Goal: Task Accomplishment & Management: Use online tool/utility

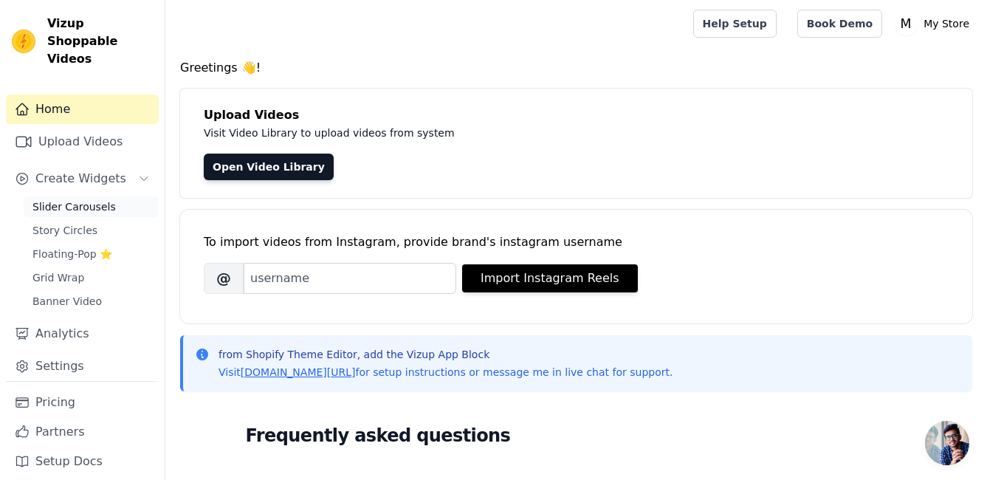
click at [79, 199] on link "Slider Carousels" at bounding box center [91, 206] width 135 height 21
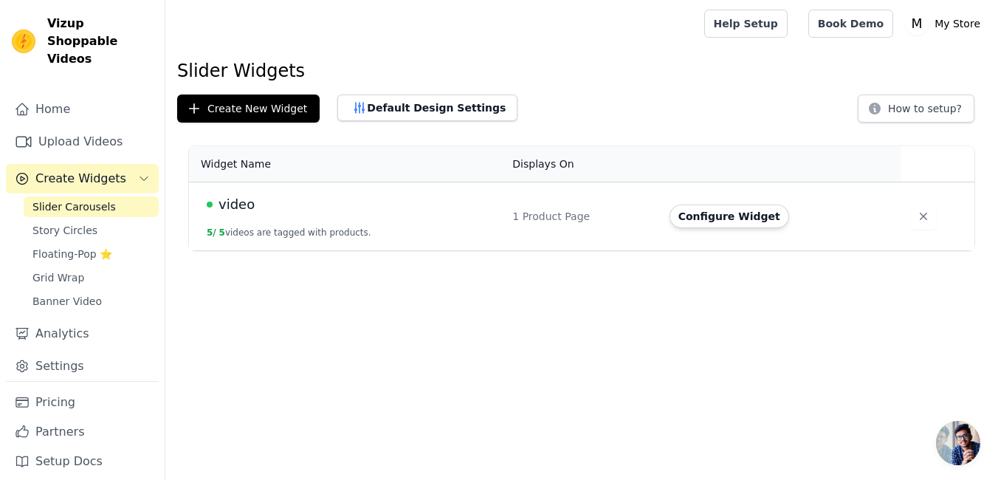
click at [300, 234] on button "5 / 5 videos are tagged with products." at bounding box center [289, 233] width 165 height 12
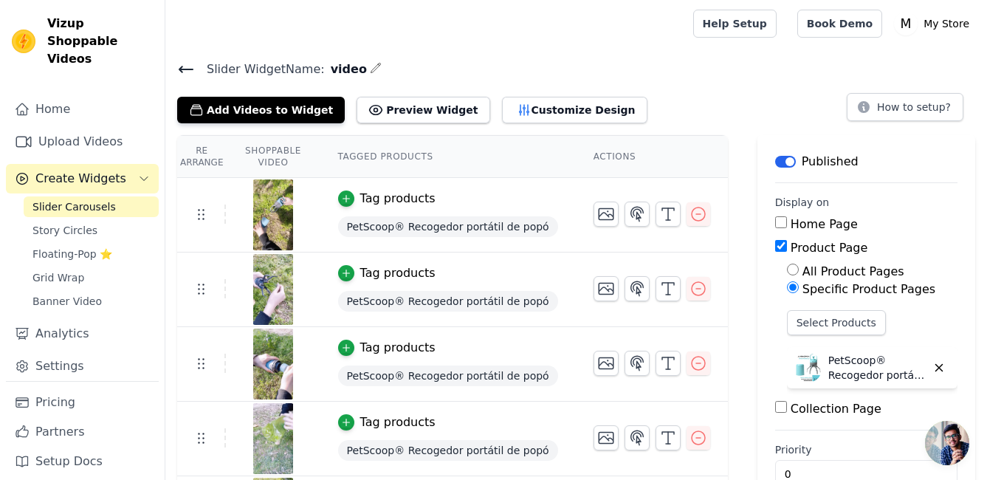
click at [437, 230] on span "PetScoop® Recogedor portátil de popó" at bounding box center [448, 226] width 220 height 21
click at [347, 199] on div "button" at bounding box center [346, 198] width 16 height 16
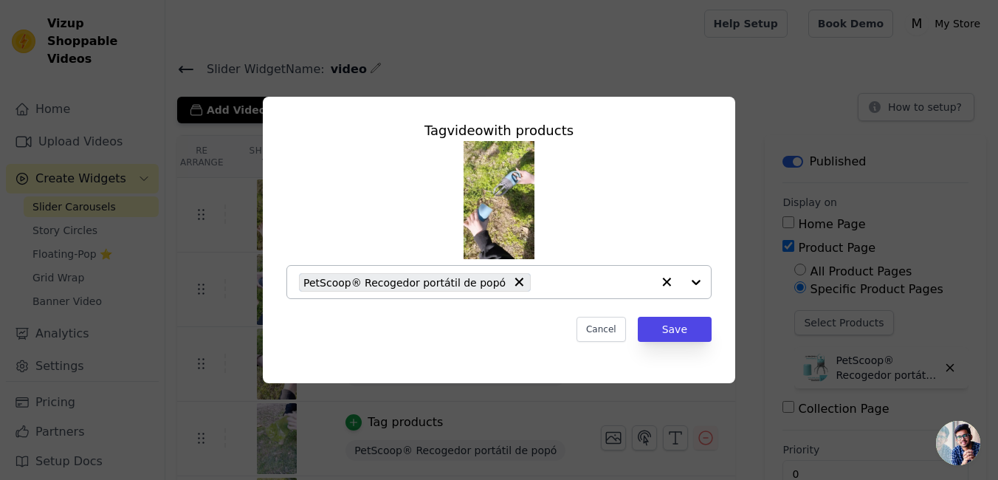
click at [695, 286] on div at bounding box center [681, 282] width 59 height 32
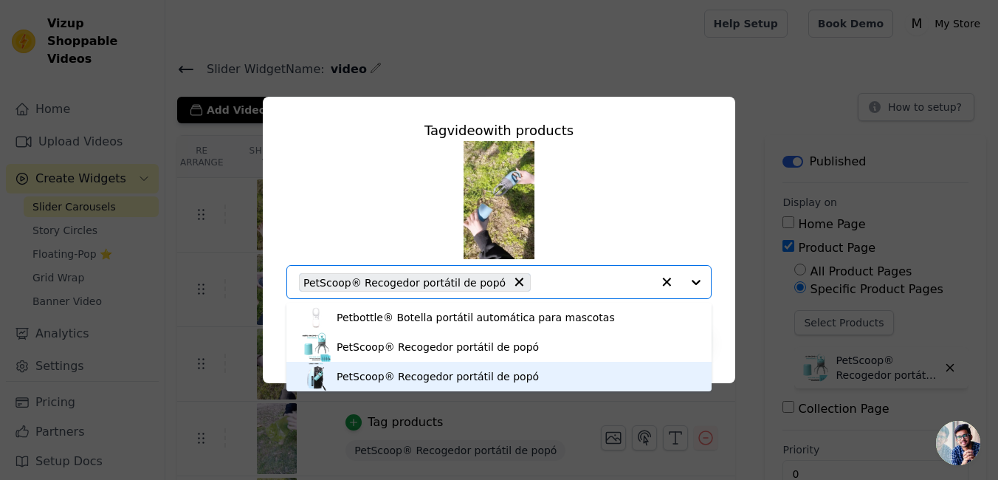
click at [553, 371] on div "PetScoop® Recogedor portátil de popó" at bounding box center [499, 377] width 396 height 30
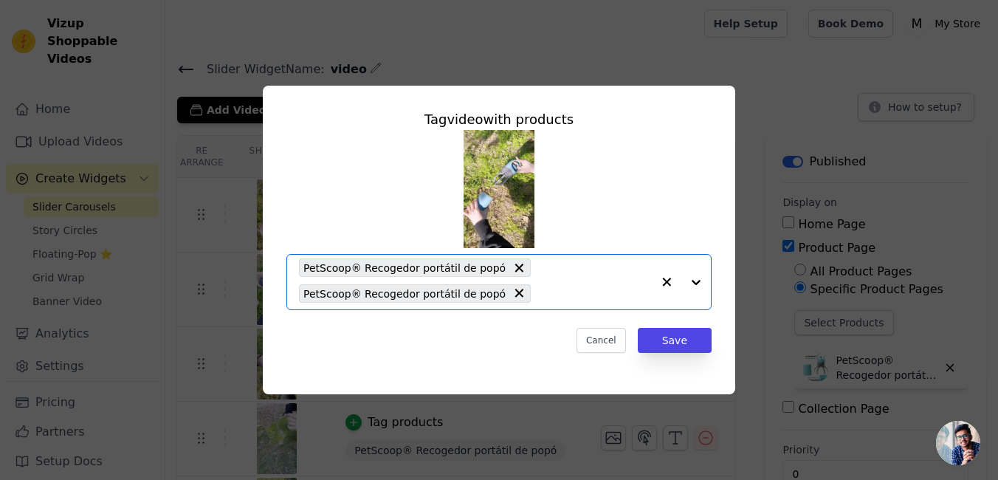
click at [515, 268] on icon at bounding box center [519, 268] width 9 height 9
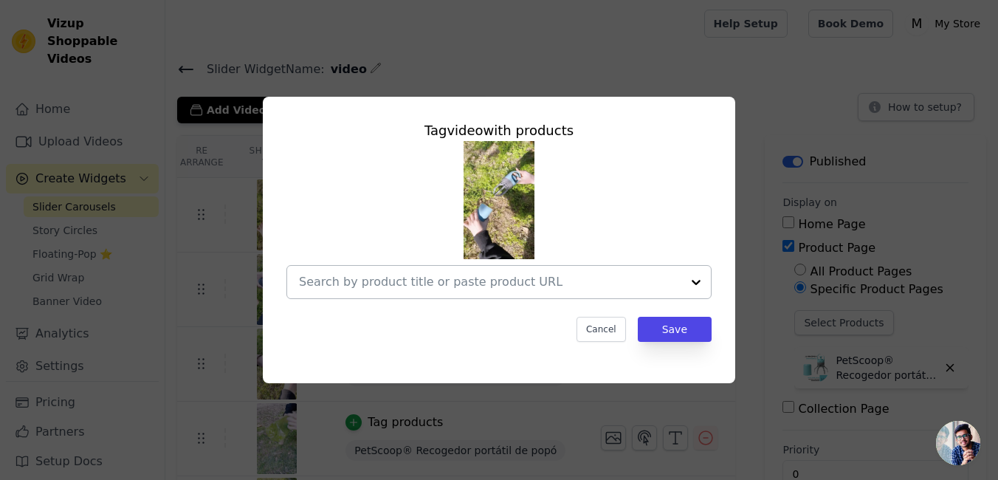
click at [604, 284] on input "text" at bounding box center [490, 282] width 382 height 18
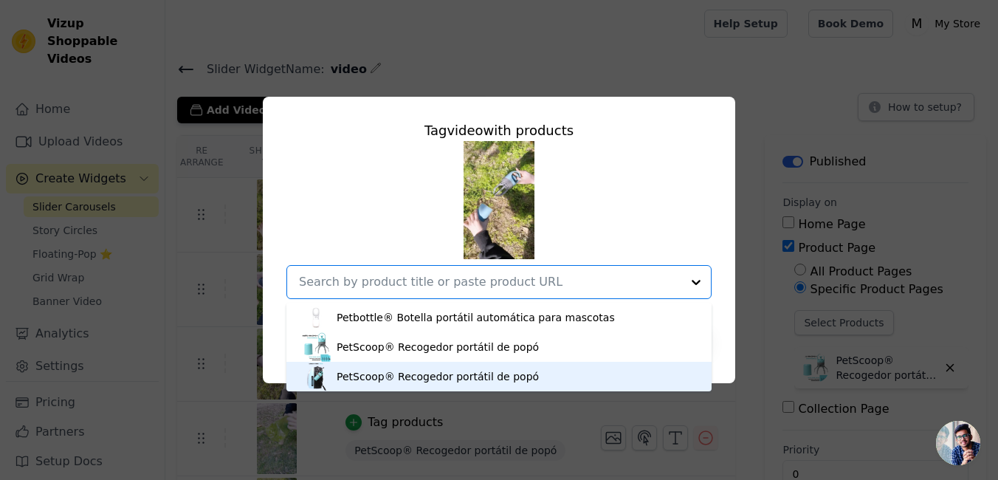
click at [475, 369] on div "PetScoop® Recogedor portátil de popó" at bounding box center [438, 376] width 202 height 15
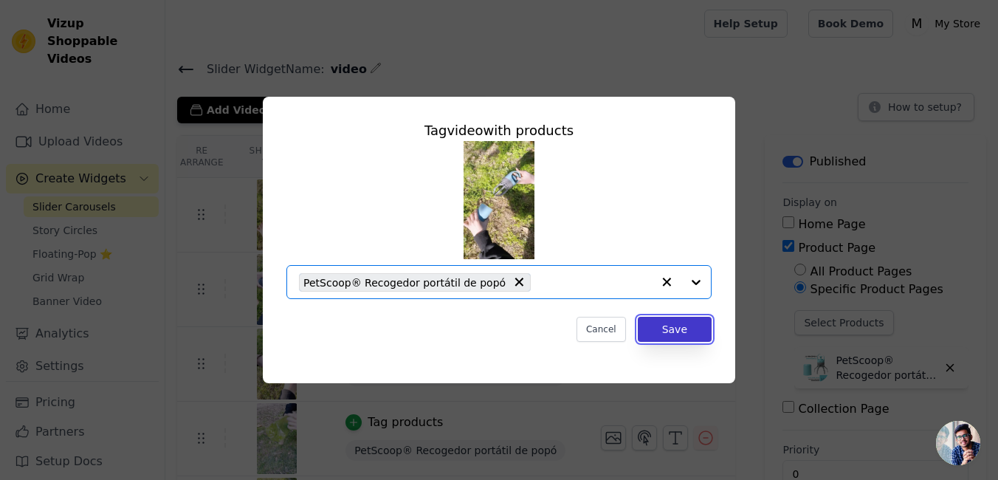
click at [687, 332] on button "Save" at bounding box center [675, 329] width 74 height 25
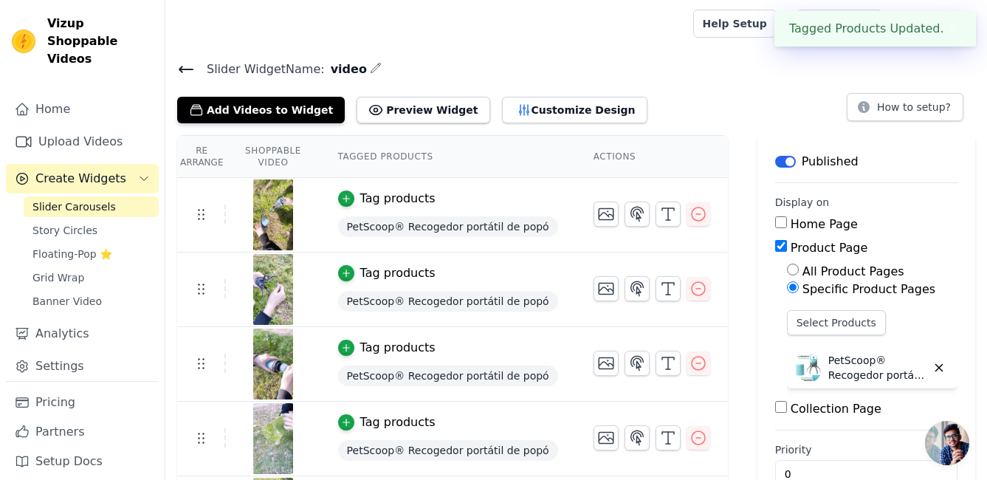
click at [435, 276] on div "Tag products" at bounding box center [397, 273] width 75 height 18
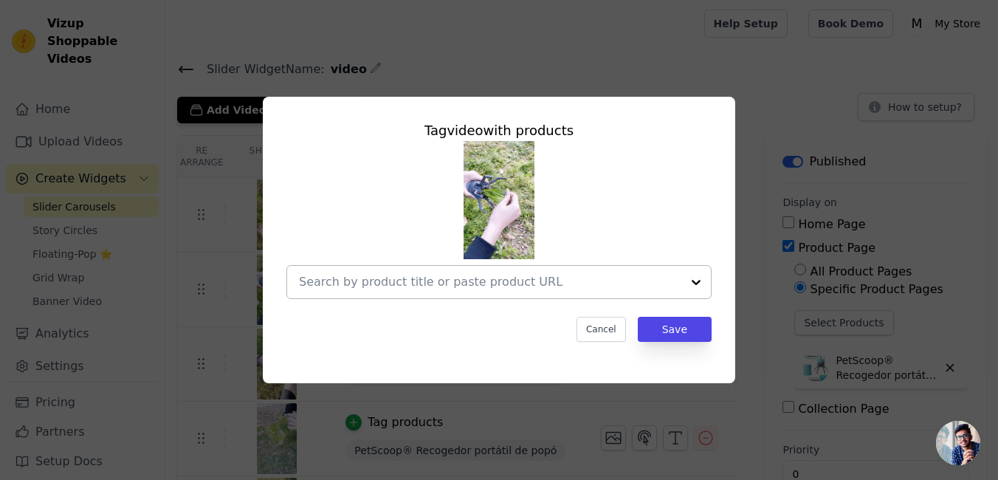
click at [698, 286] on div at bounding box center [696, 282] width 30 height 32
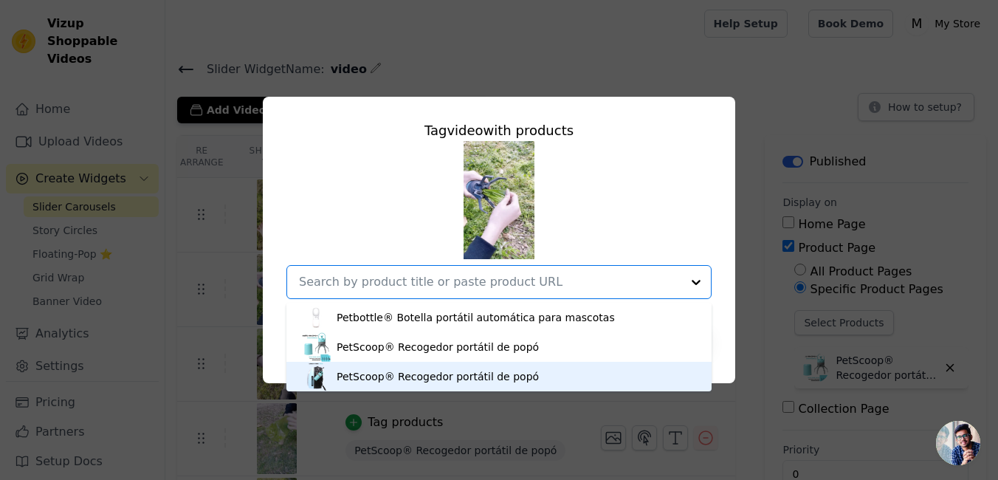
click at [541, 372] on div "PetScoop® Recogedor portátil de popó" at bounding box center [499, 377] width 396 height 30
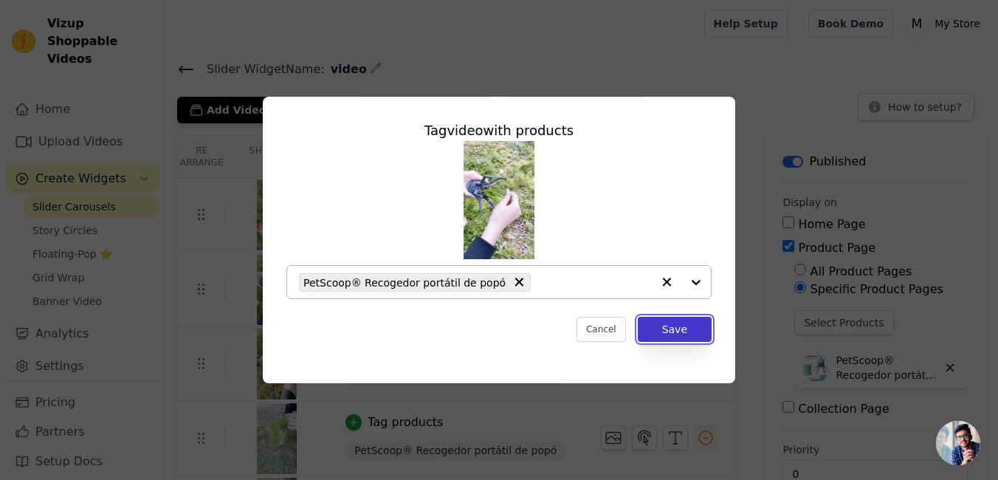
click at [685, 326] on button "Save" at bounding box center [675, 329] width 74 height 25
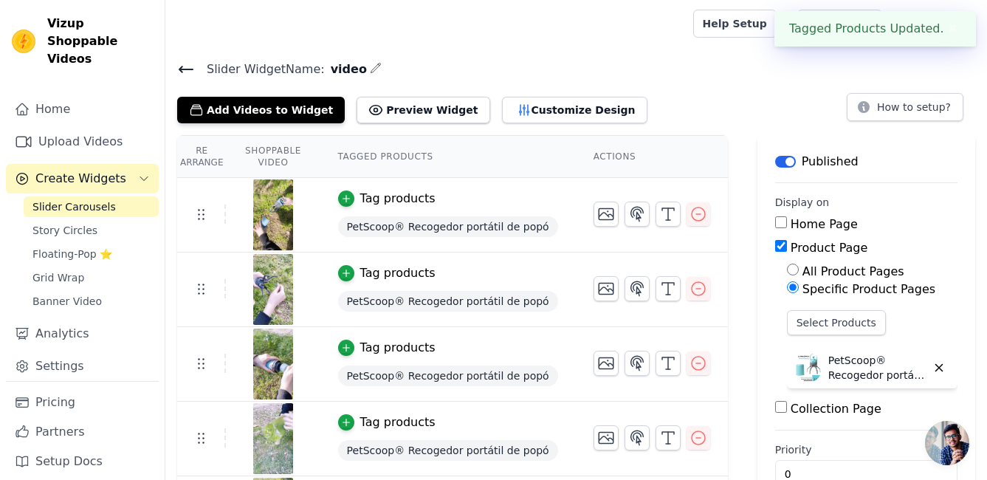
click at [404, 344] on div "Tag products" at bounding box center [397, 348] width 75 height 18
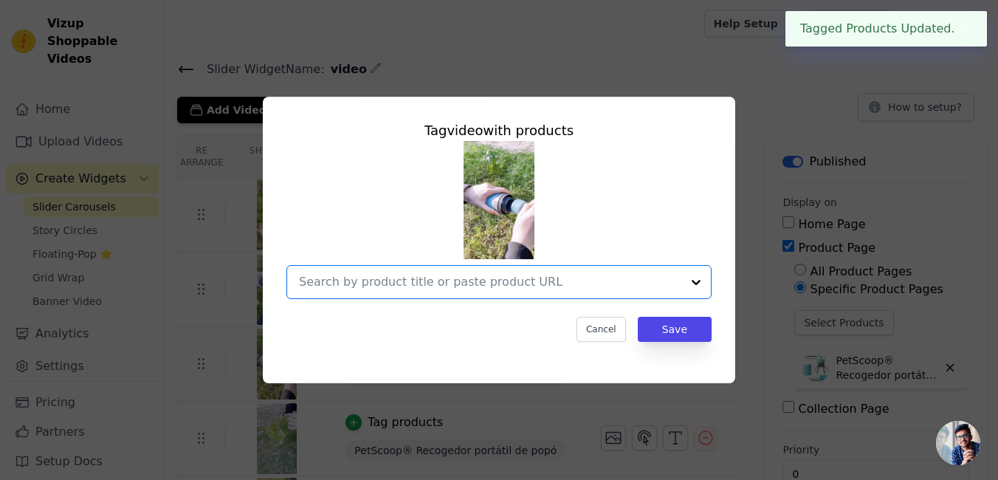
click at [652, 280] on input "text" at bounding box center [490, 282] width 382 height 18
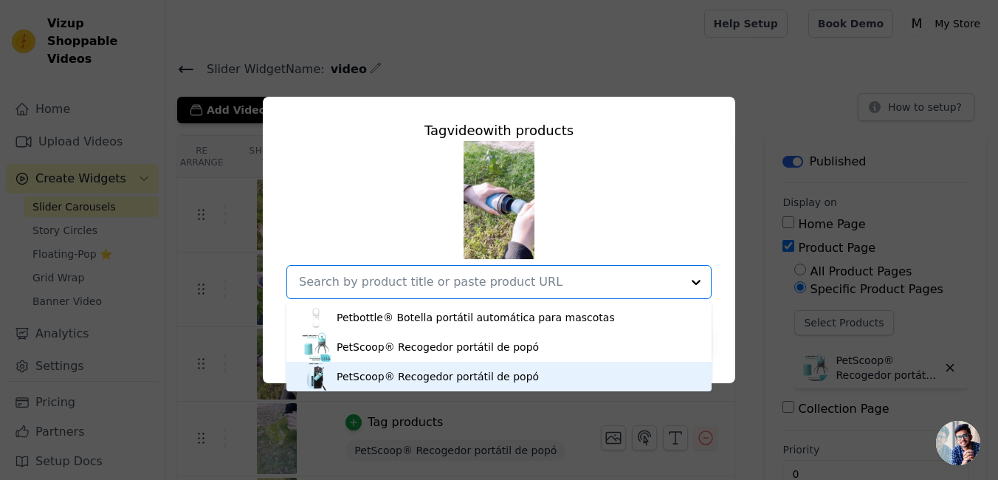
click at [453, 377] on div "PetScoop® Recogedor portátil de popó" at bounding box center [438, 376] width 202 height 15
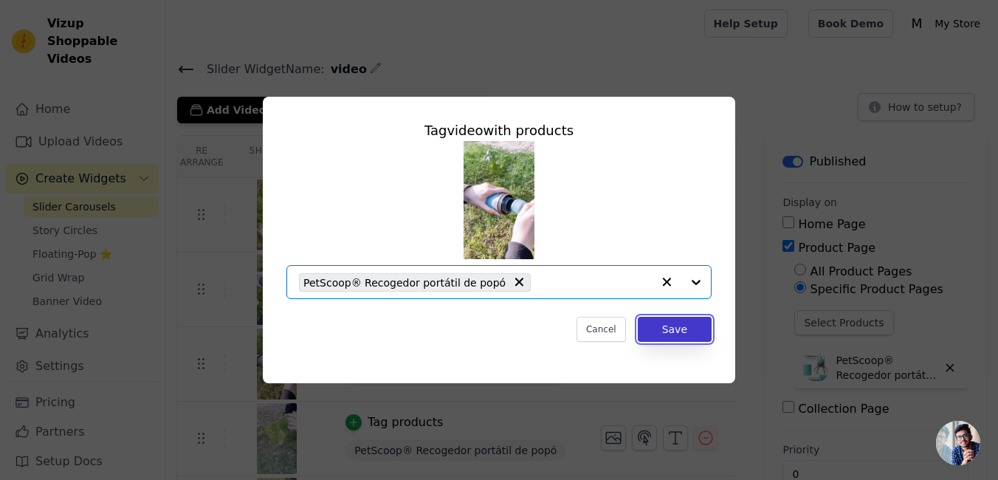
click at [664, 324] on button "Save" at bounding box center [675, 329] width 74 height 25
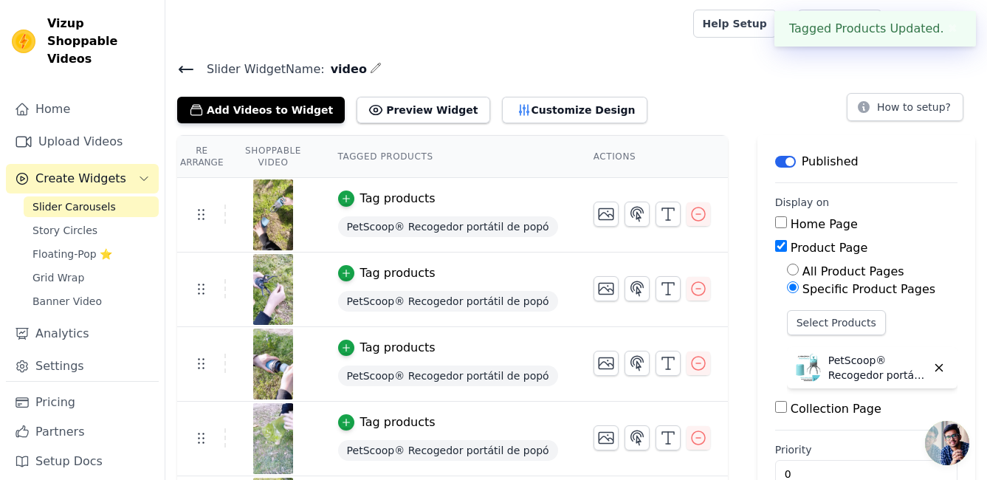
click at [410, 416] on div "Tag products" at bounding box center [397, 422] width 75 height 18
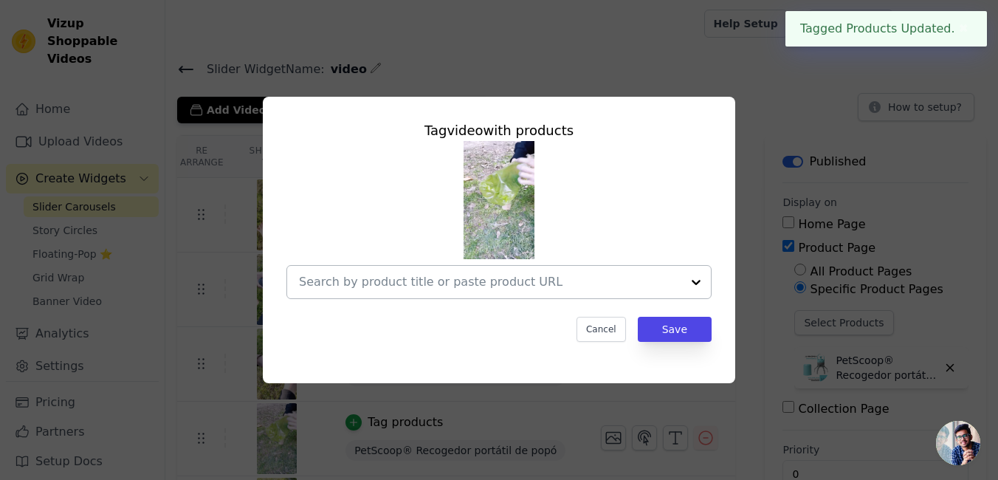
click at [631, 298] on div at bounding box center [498, 282] width 425 height 34
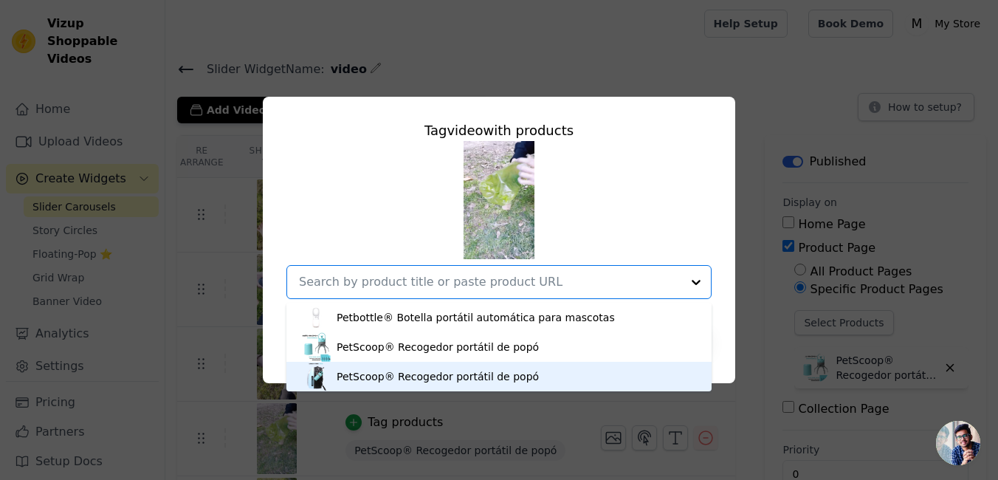
click at [452, 379] on div "PetScoop® Recogedor portátil de popó" at bounding box center [438, 376] width 202 height 15
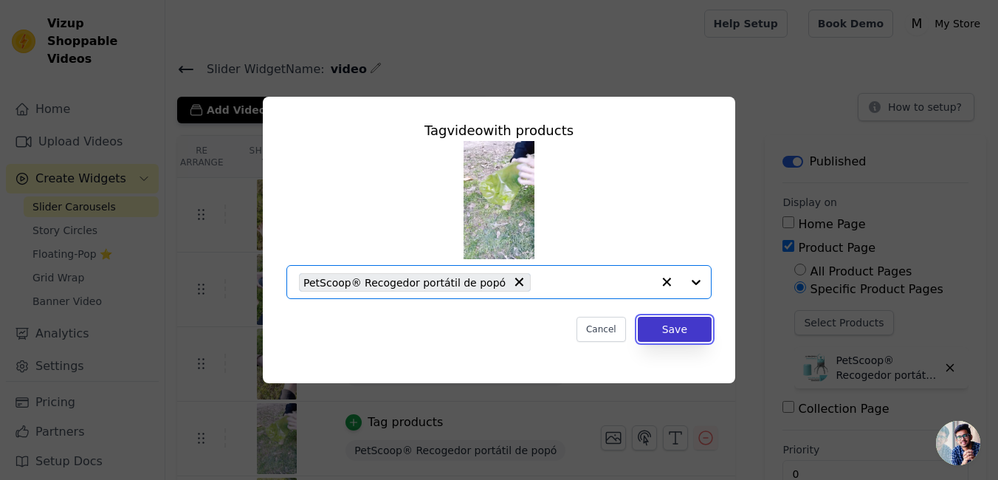
click at [688, 340] on button "Save" at bounding box center [675, 329] width 74 height 25
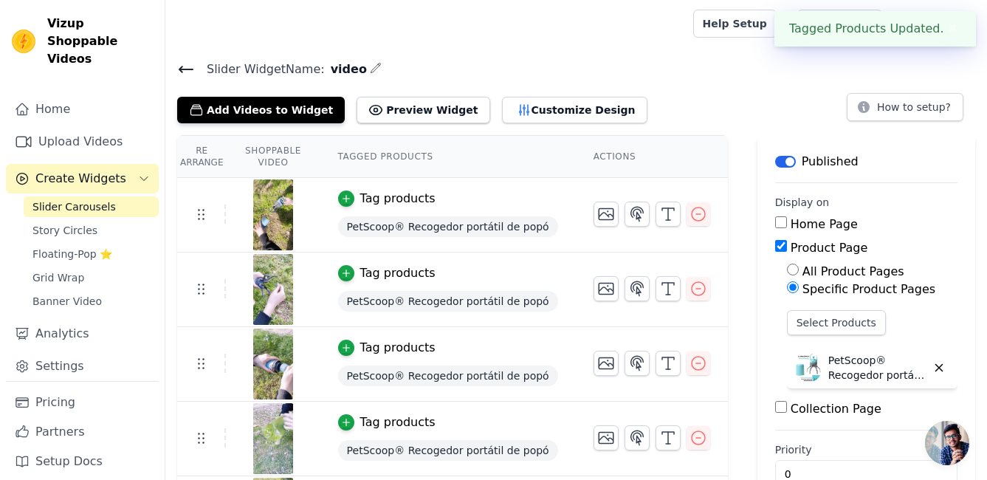
scroll to position [70, 0]
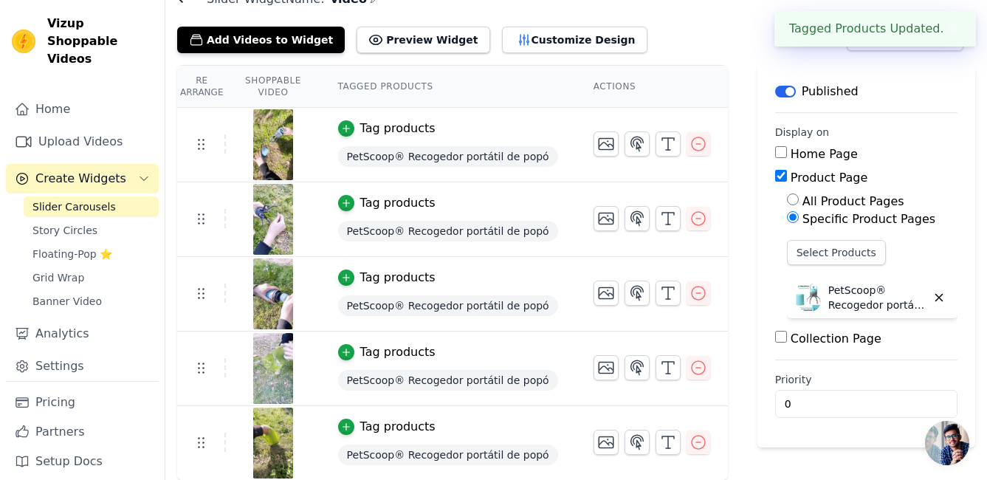
click at [395, 438] on td "Tag products PetScoop® Recogedor portátil de popó" at bounding box center [447, 443] width 255 height 75
click at [388, 419] on div "Tag products" at bounding box center [397, 427] width 75 height 18
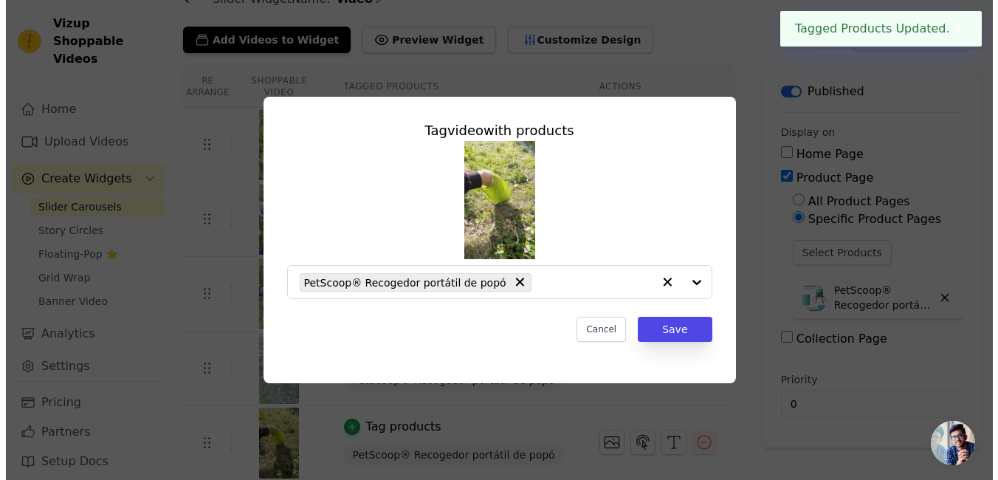
scroll to position [0, 0]
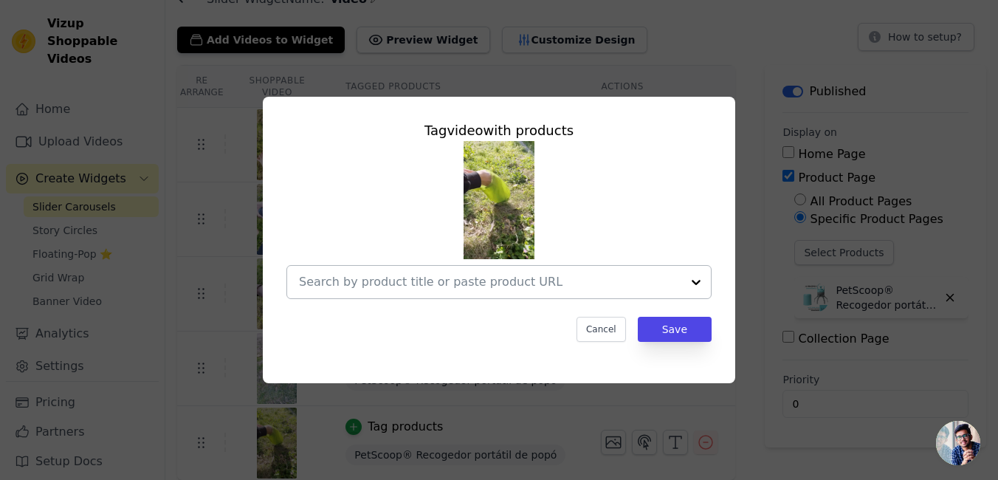
click at [599, 282] on input "text" at bounding box center [490, 282] width 382 height 18
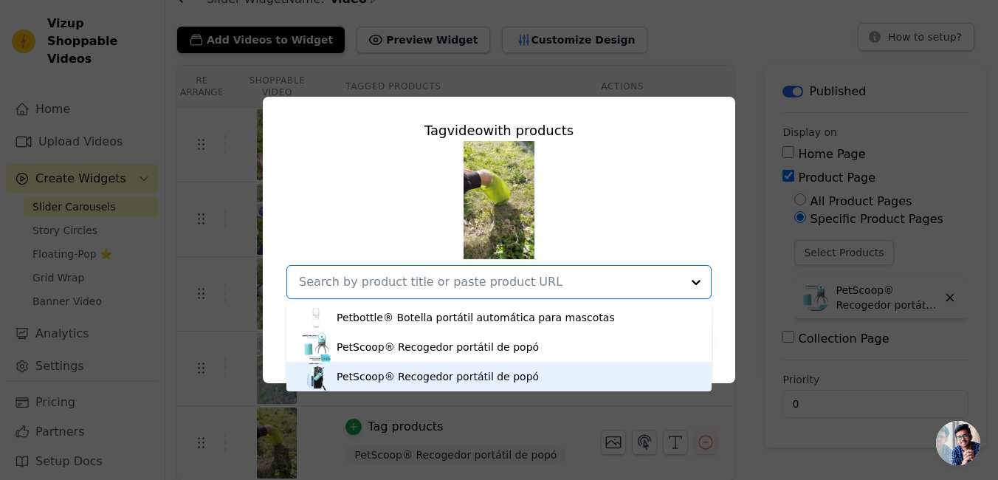
click at [449, 373] on div "PetScoop® Recogedor portátil de popó" at bounding box center [438, 376] width 202 height 15
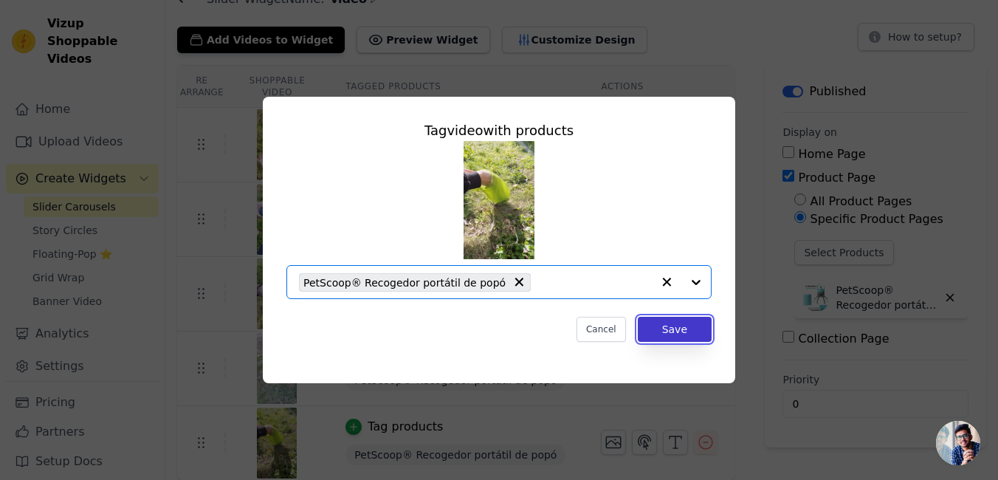
click at [672, 333] on button "Save" at bounding box center [675, 329] width 74 height 25
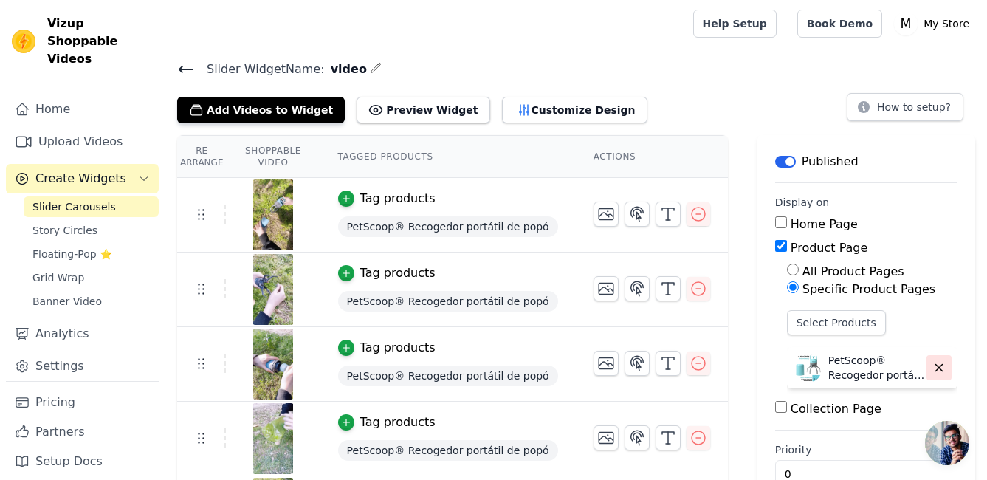
click at [935, 362] on icon "button" at bounding box center [938, 367] width 13 height 13
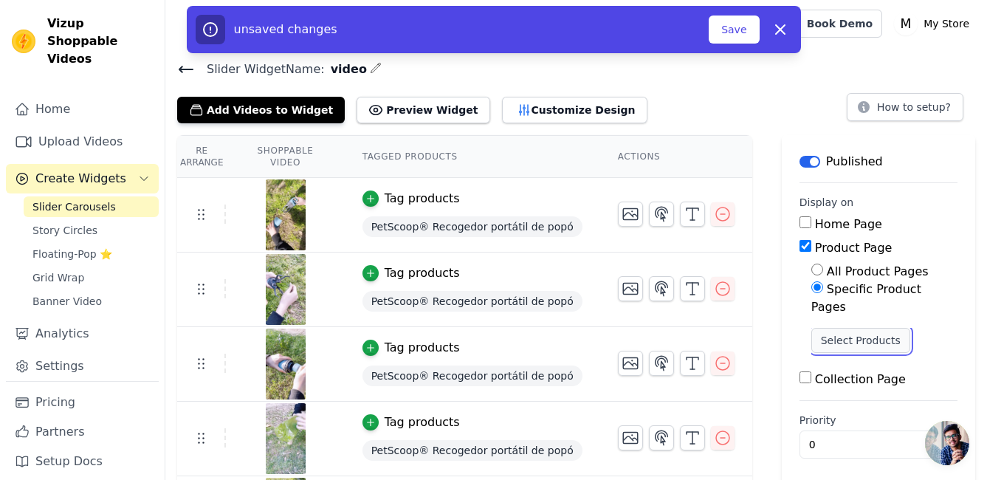
click at [856, 328] on button "Select Products" at bounding box center [860, 340] width 99 height 25
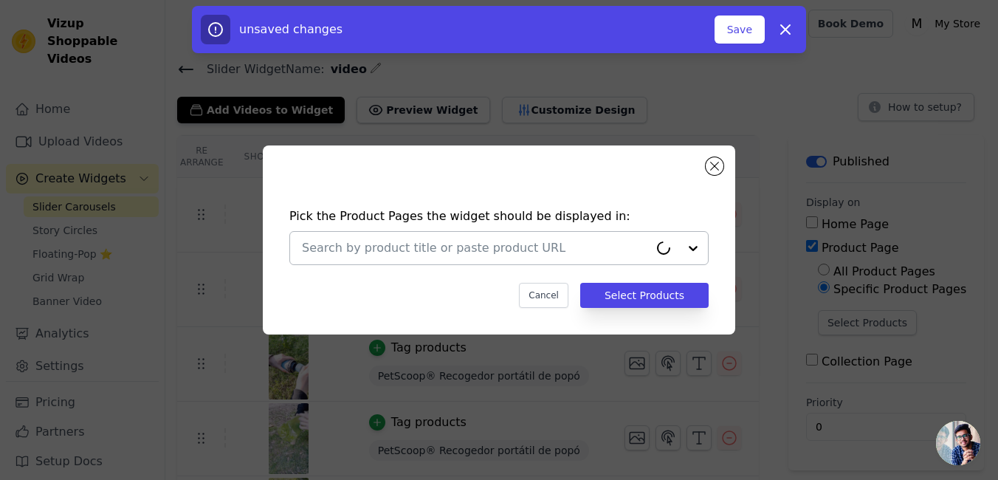
click at [623, 244] on input "text" at bounding box center [475, 248] width 347 height 18
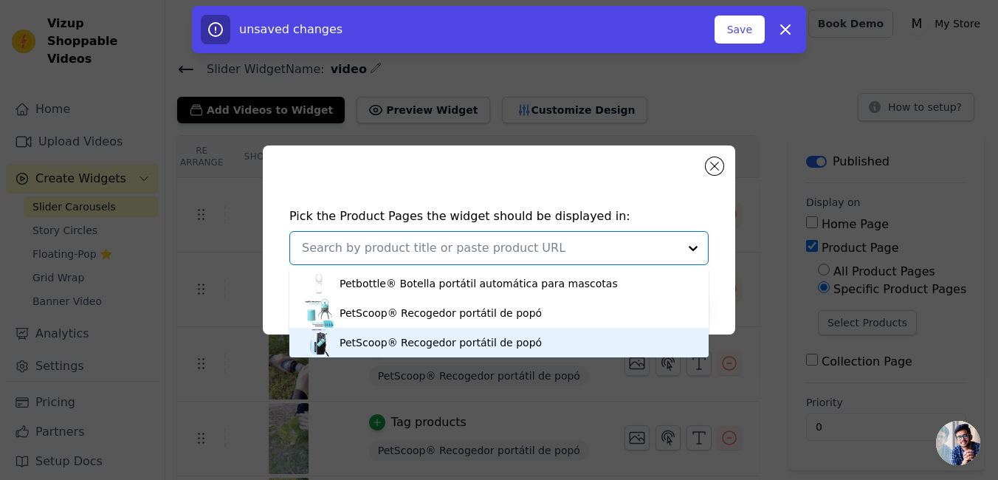
click at [449, 340] on div "PetScoop® Recogedor portátil de popó" at bounding box center [441, 342] width 202 height 15
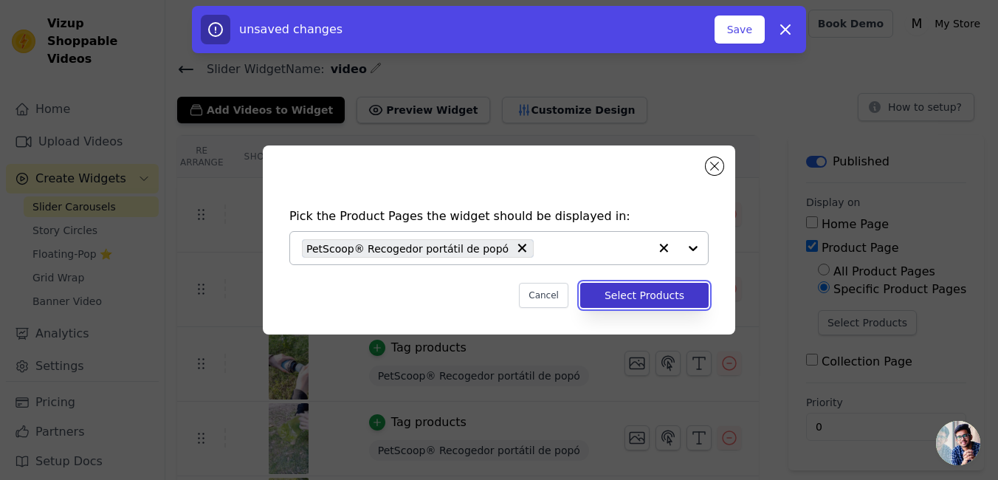
click at [677, 289] on button "Select Products" at bounding box center [644, 295] width 128 height 25
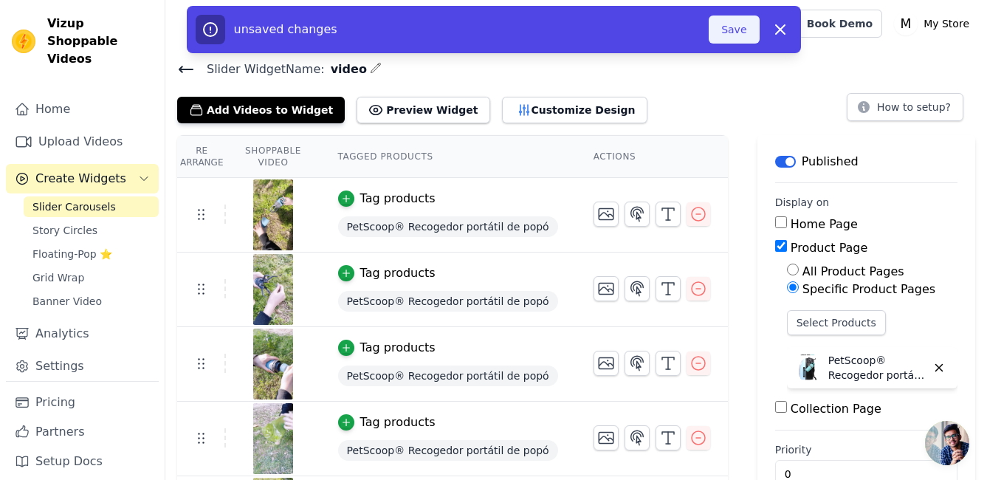
click at [742, 34] on button "Save" at bounding box center [734, 30] width 50 height 28
